Goal: Information Seeking & Learning: Learn about a topic

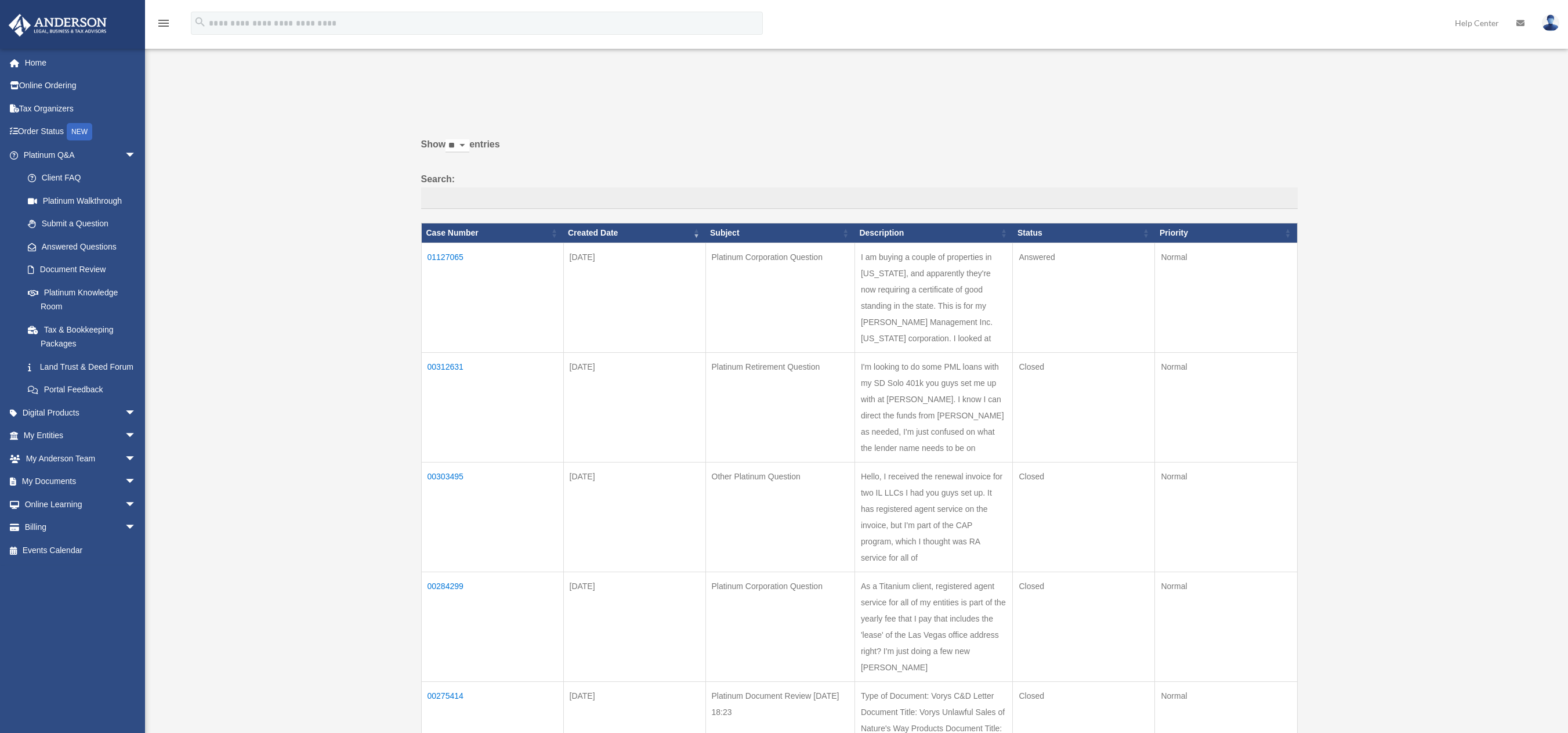
click at [453, 255] on td "01127065" at bounding box center [492, 297] width 142 height 110
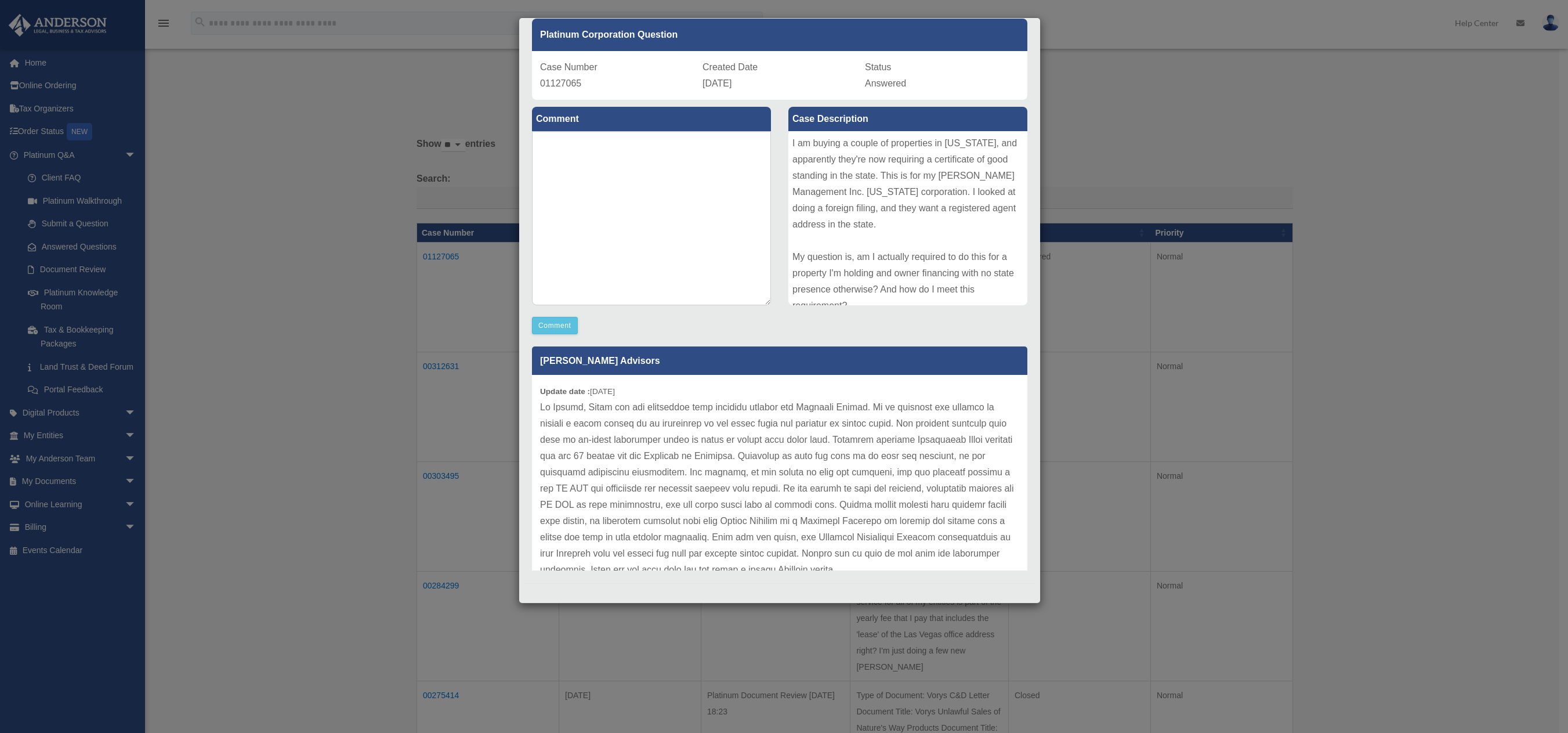
scroll to position [57, 0]
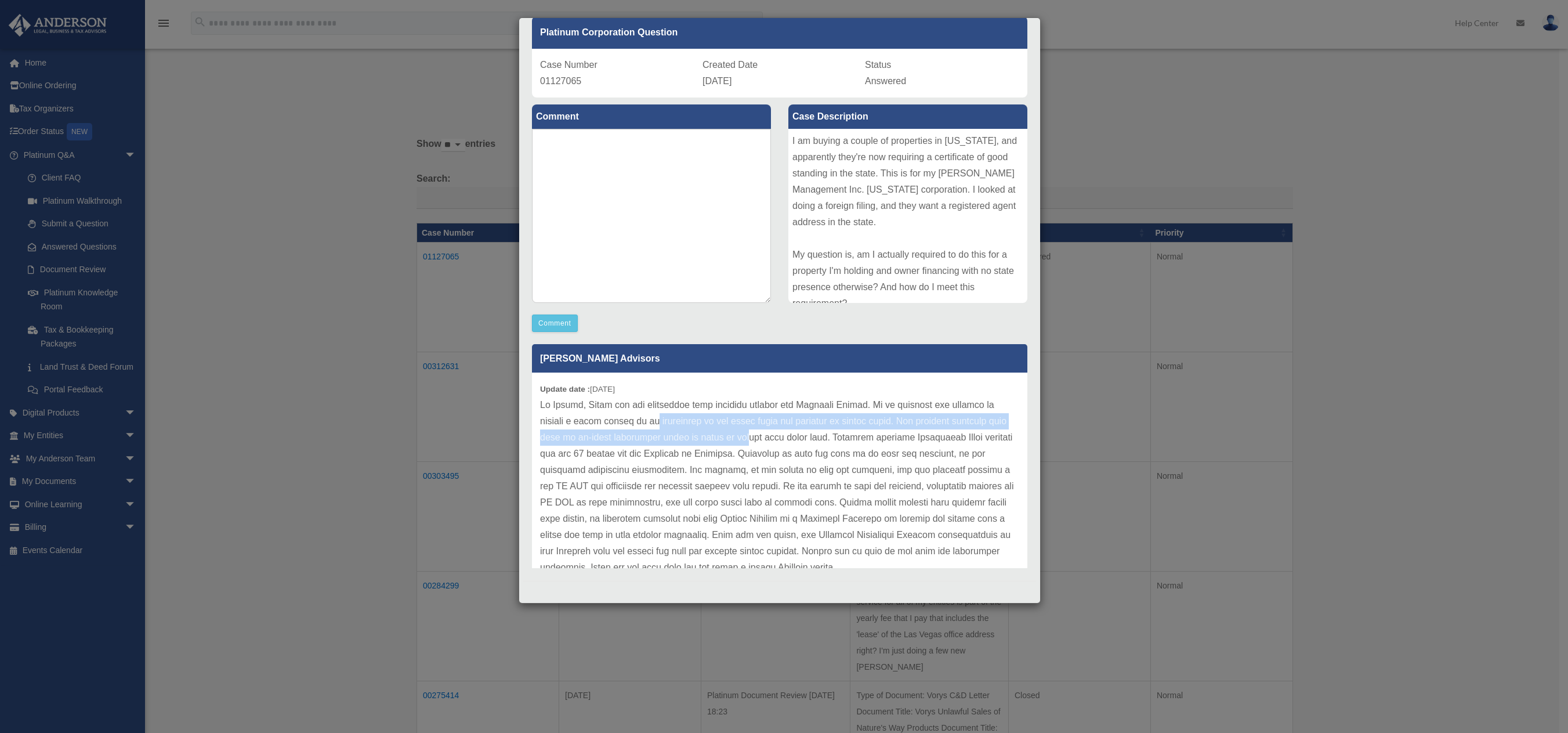
drag, startPoint x: 650, startPoint y: 419, endPoint x: 742, endPoint y: 433, distance: 93.1
click at [742, 433] on p at bounding box center [780, 486] width 479 height 179
drag, startPoint x: 662, startPoint y: 454, endPoint x: 727, endPoint y: 452, distance: 65.0
click at [727, 452] on p at bounding box center [780, 486] width 479 height 179
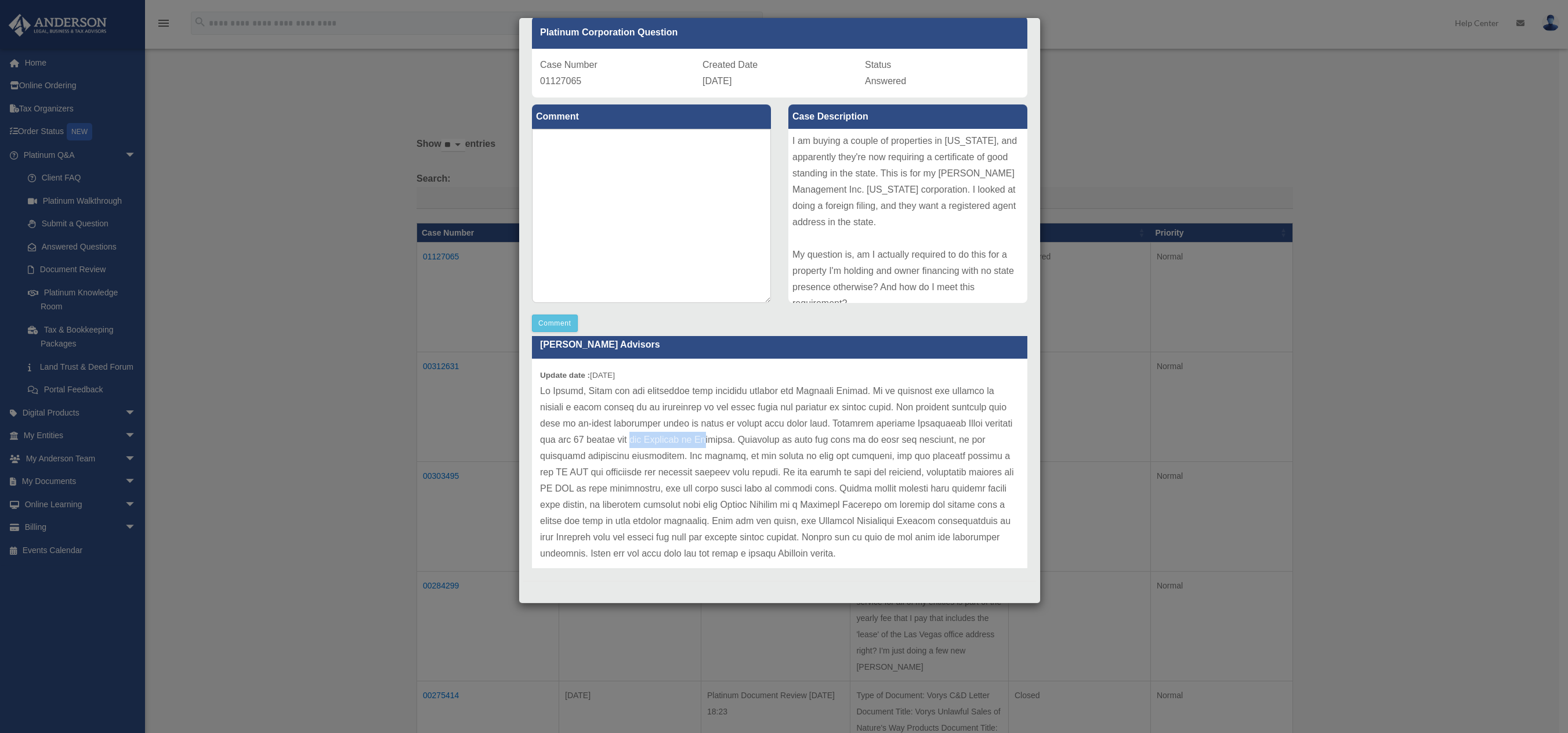
scroll to position [32, 0]
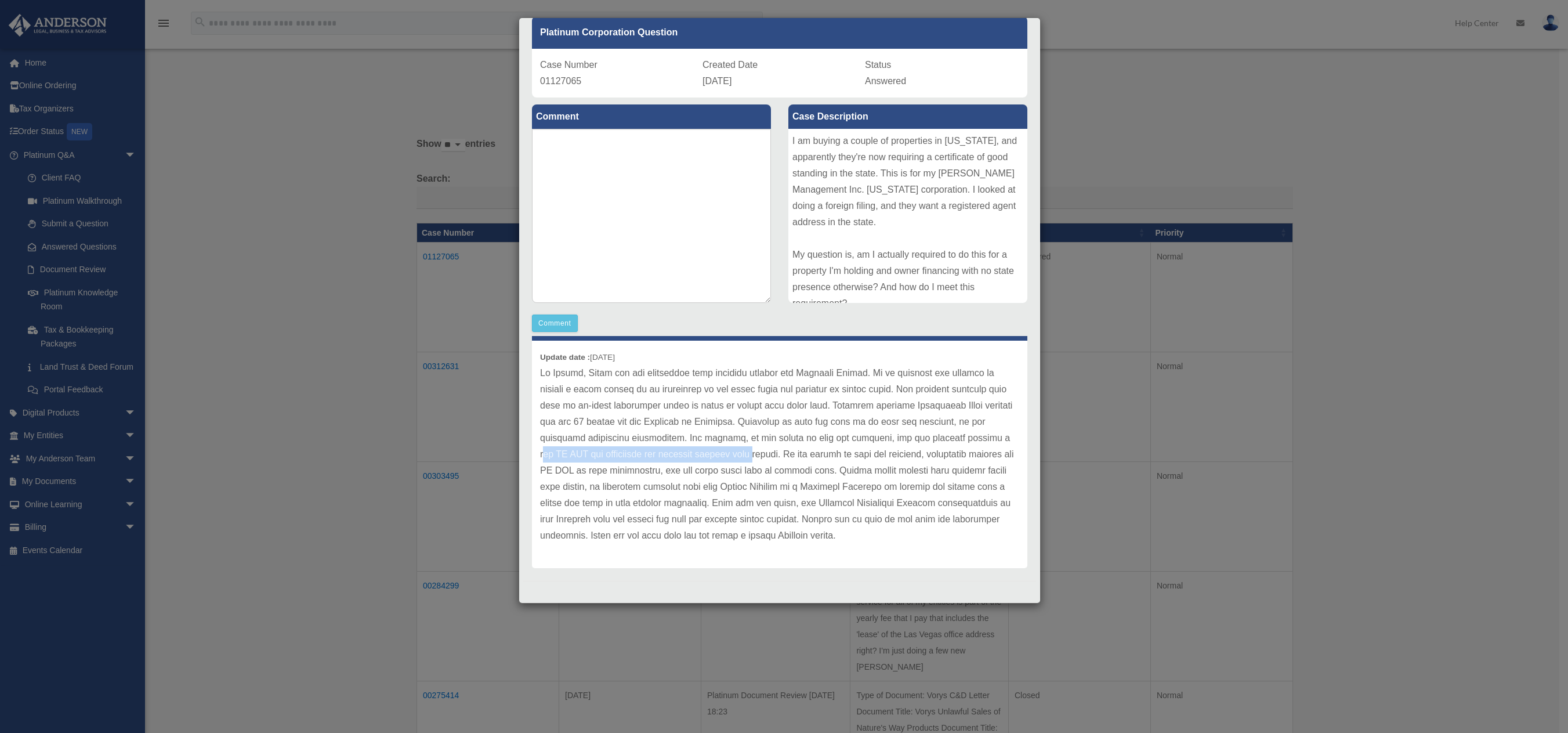
drag, startPoint x: 587, startPoint y: 455, endPoint x: 806, endPoint y: 460, distance: 219.1
click at [806, 460] on p at bounding box center [780, 454] width 479 height 179
click at [806, 461] on p at bounding box center [780, 454] width 479 height 179
drag, startPoint x: 827, startPoint y: 453, endPoint x: 756, endPoint y: 470, distance: 73.0
click at [756, 471] on p at bounding box center [780, 454] width 479 height 179
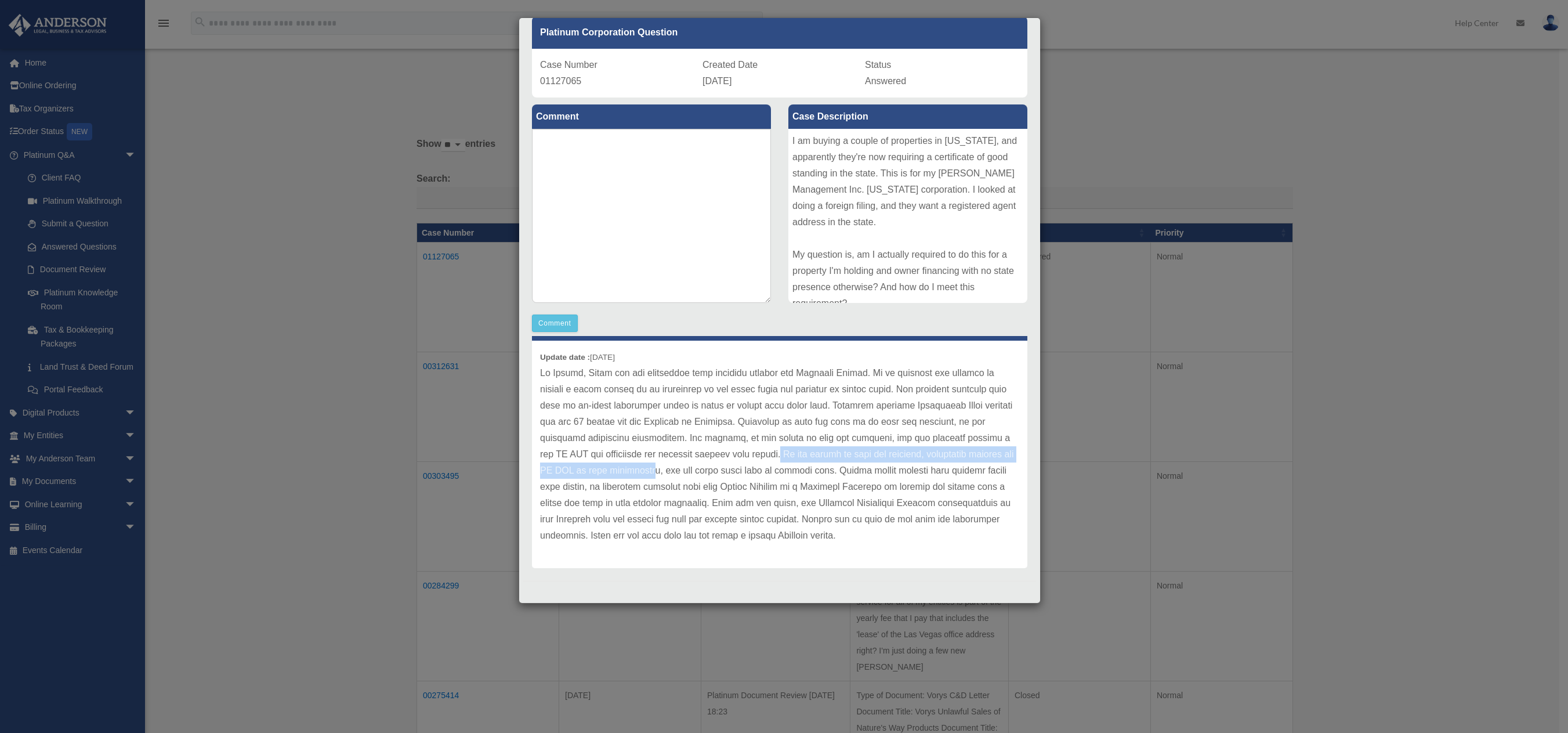
click at [756, 470] on p at bounding box center [780, 454] width 479 height 179
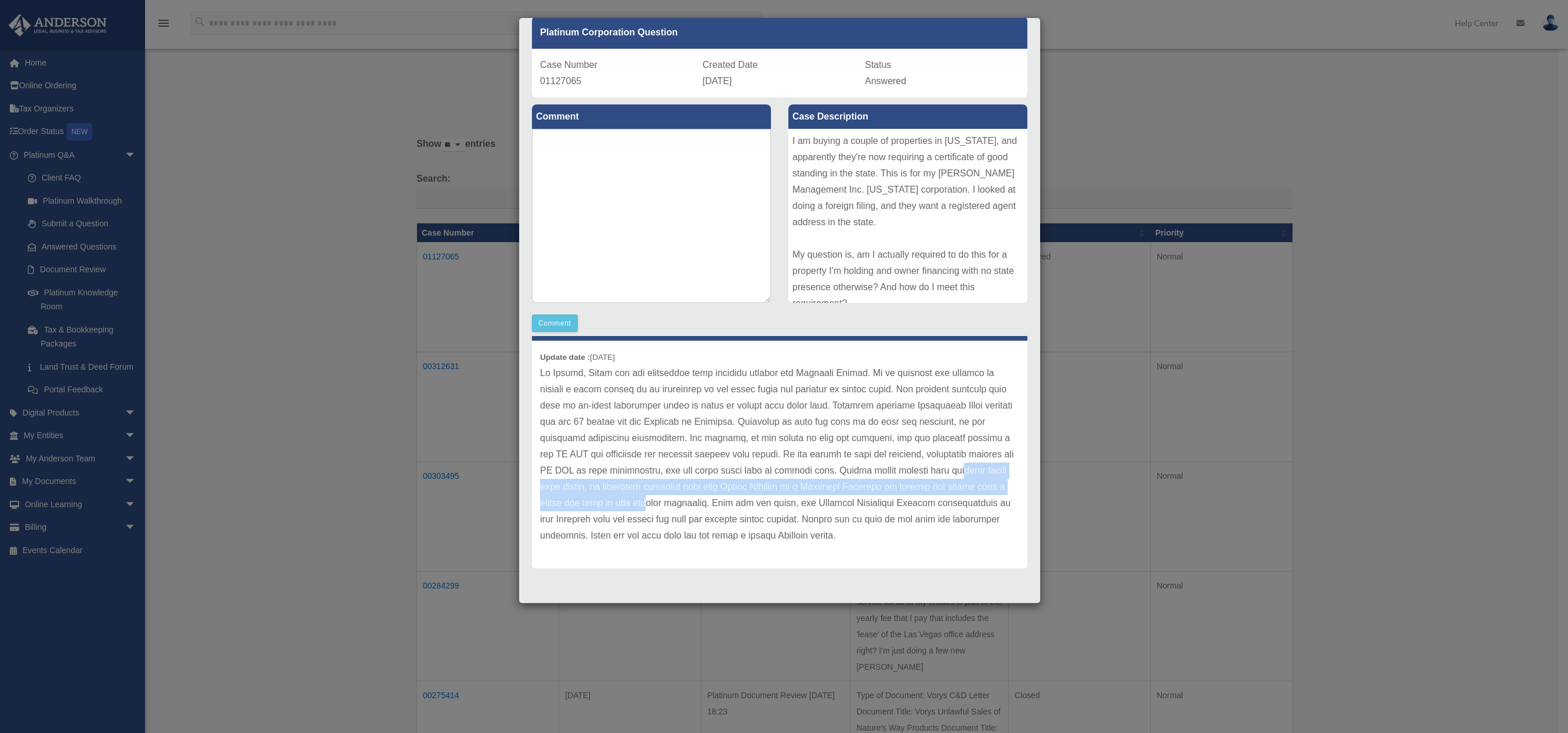
drag, startPoint x: 605, startPoint y: 487, endPoint x: 787, endPoint y: 501, distance: 182.5
click at [787, 501] on p at bounding box center [780, 454] width 479 height 179
click at [787, 501] on p at bounding box center [780, 454] width 479 height 179
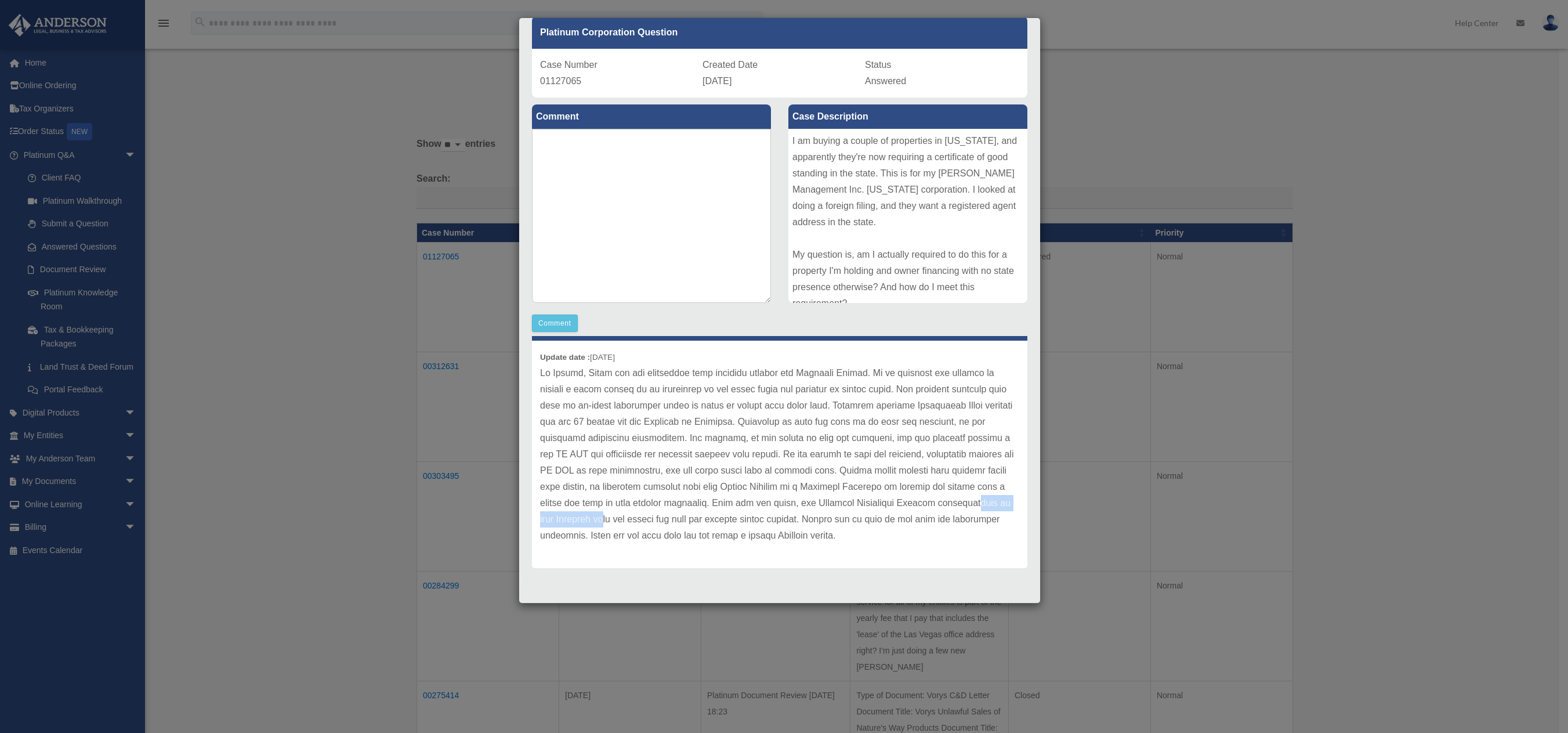
drag, startPoint x: 658, startPoint y: 515, endPoint x: 762, endPoint y: 522, distance: 104.2
click at [762, 522] on p at bounding box center [780, 454] width 479 height 179
drag, startPoint x: 608, startPoint y: 536, endPoint x: 786, endPoint y: 536, distance: 178.0
click at [786, 536] on p at bounding box center [780, 454] width 479 height 179
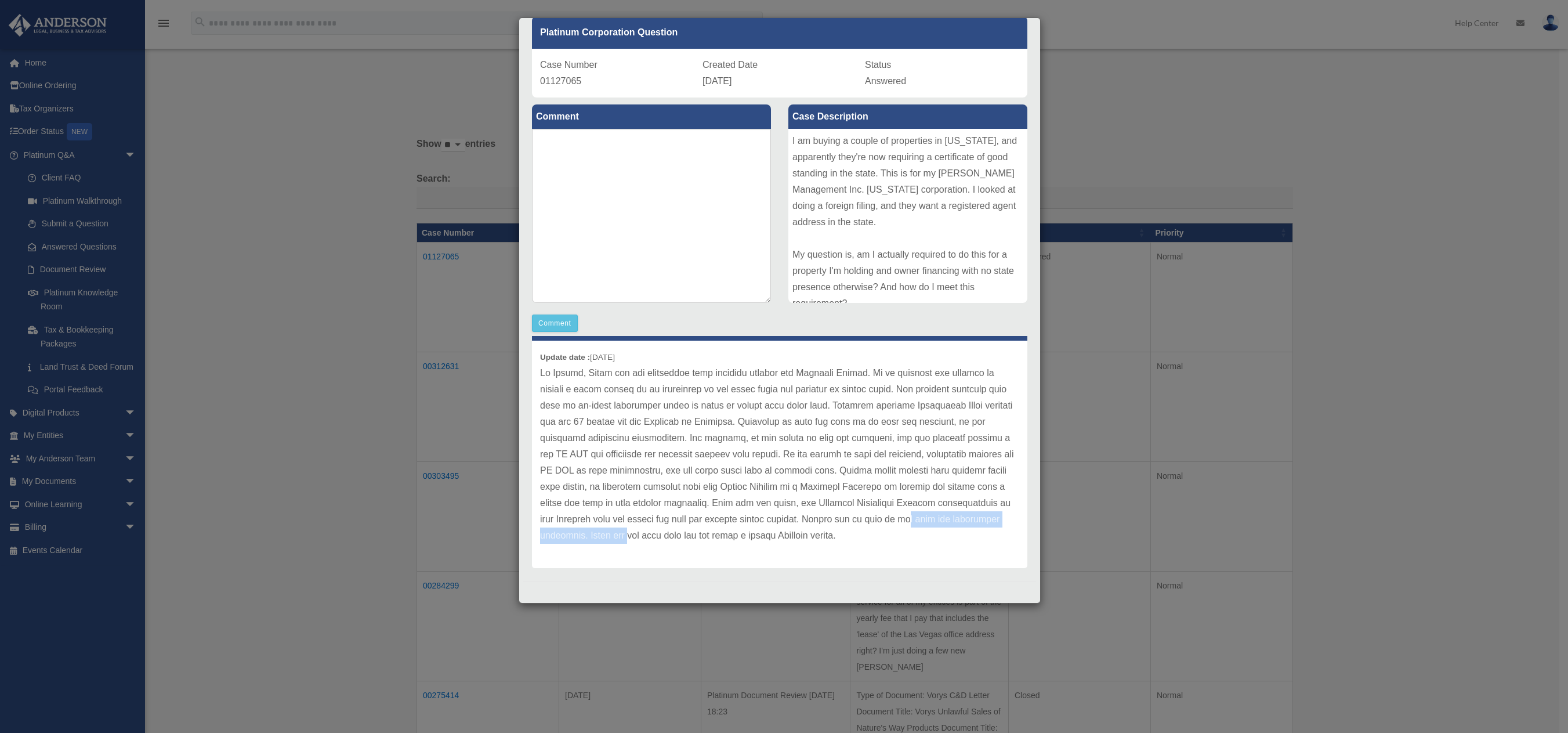
click at [786, 536] on p at bounding box center [780, 454] width 479 height 179
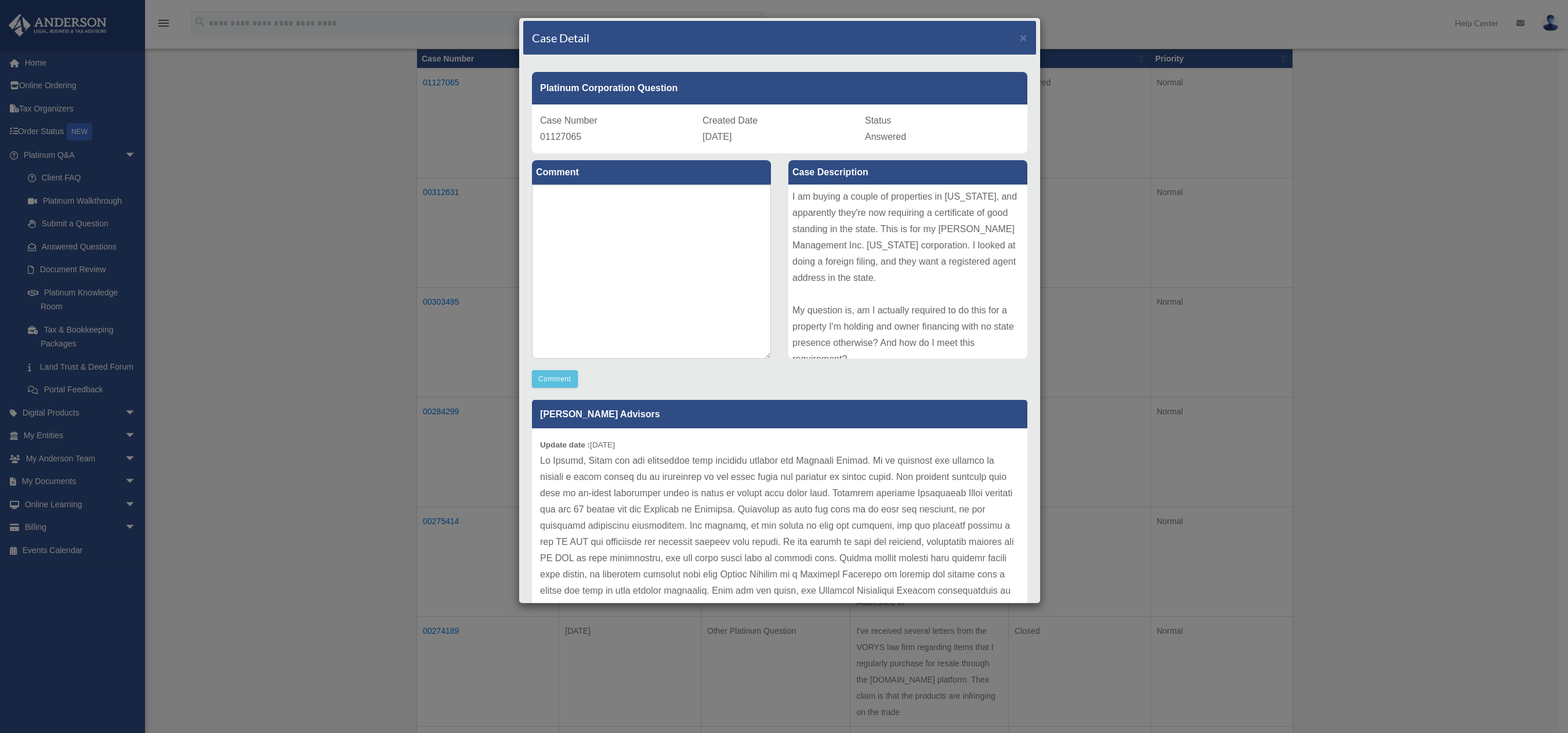
scroll to position [0, 0]
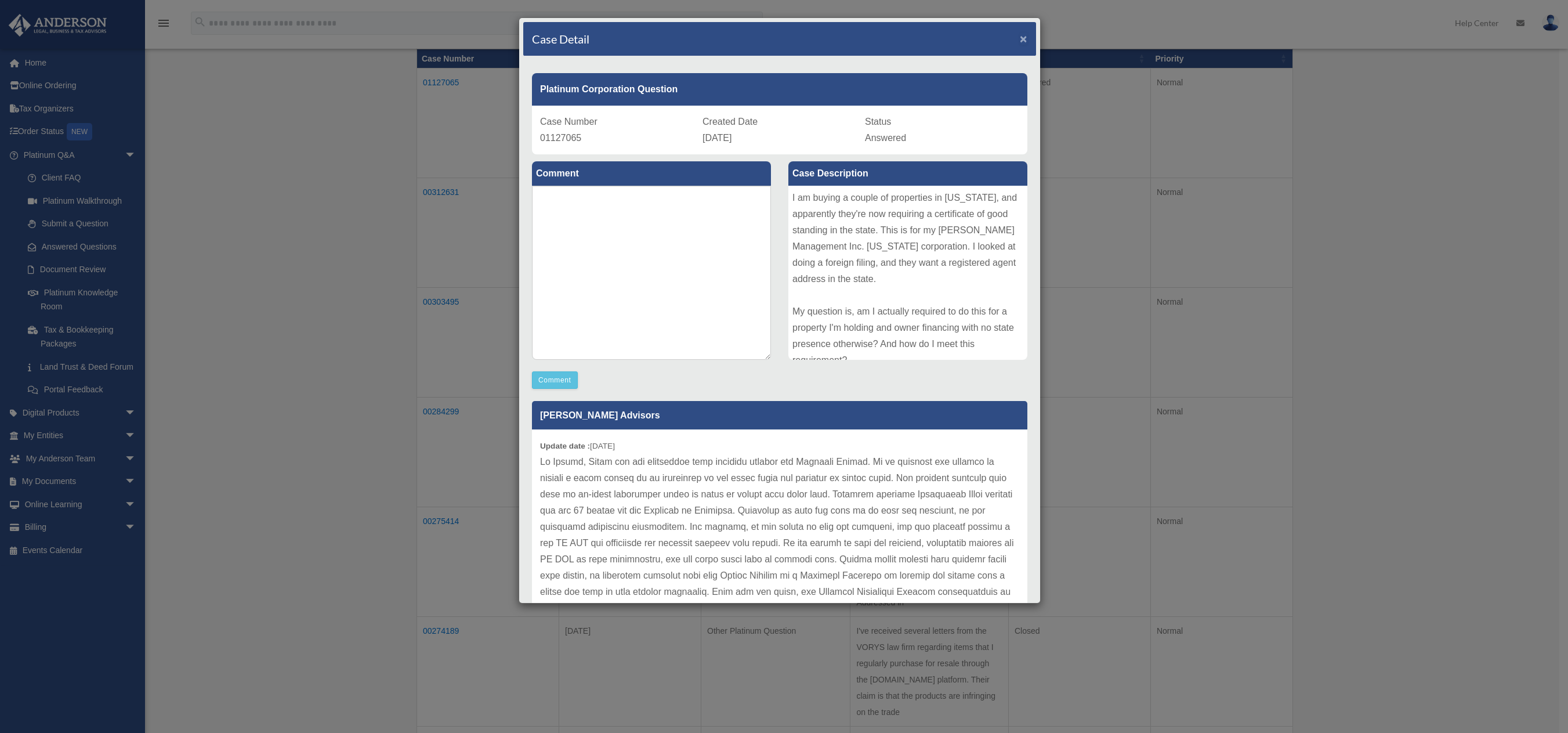
click at [1019, 37] on span "×" at bounding box center [1023, 39] width 7 height 14
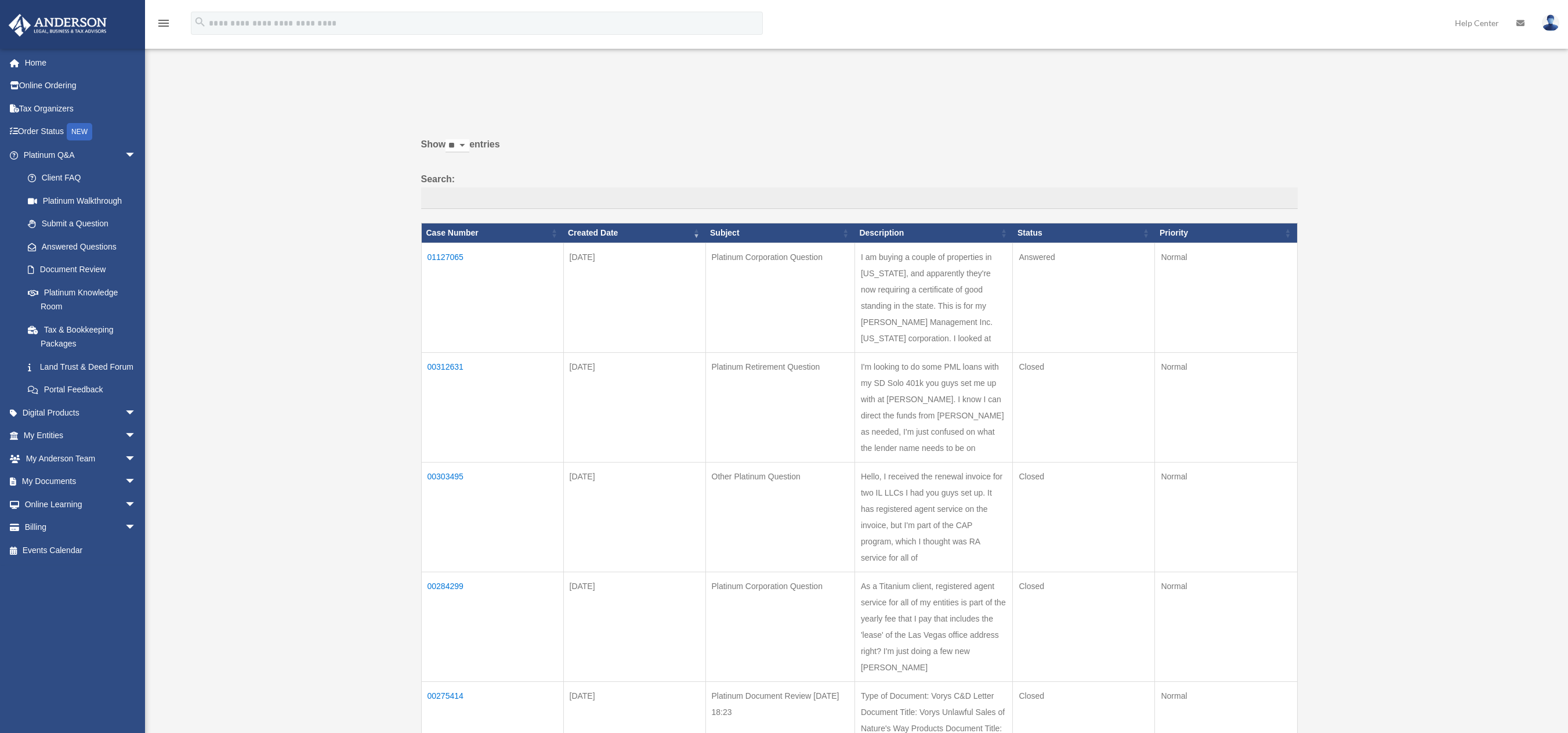
click at [766, 130] on div "Show ** ** ** *** entries Search: Case Number Created Date Subject Description …" at bounding box center [860, 586] width 877 height 914
